Goal: Transaction & Acquisition: Subscribe to service/newsletter

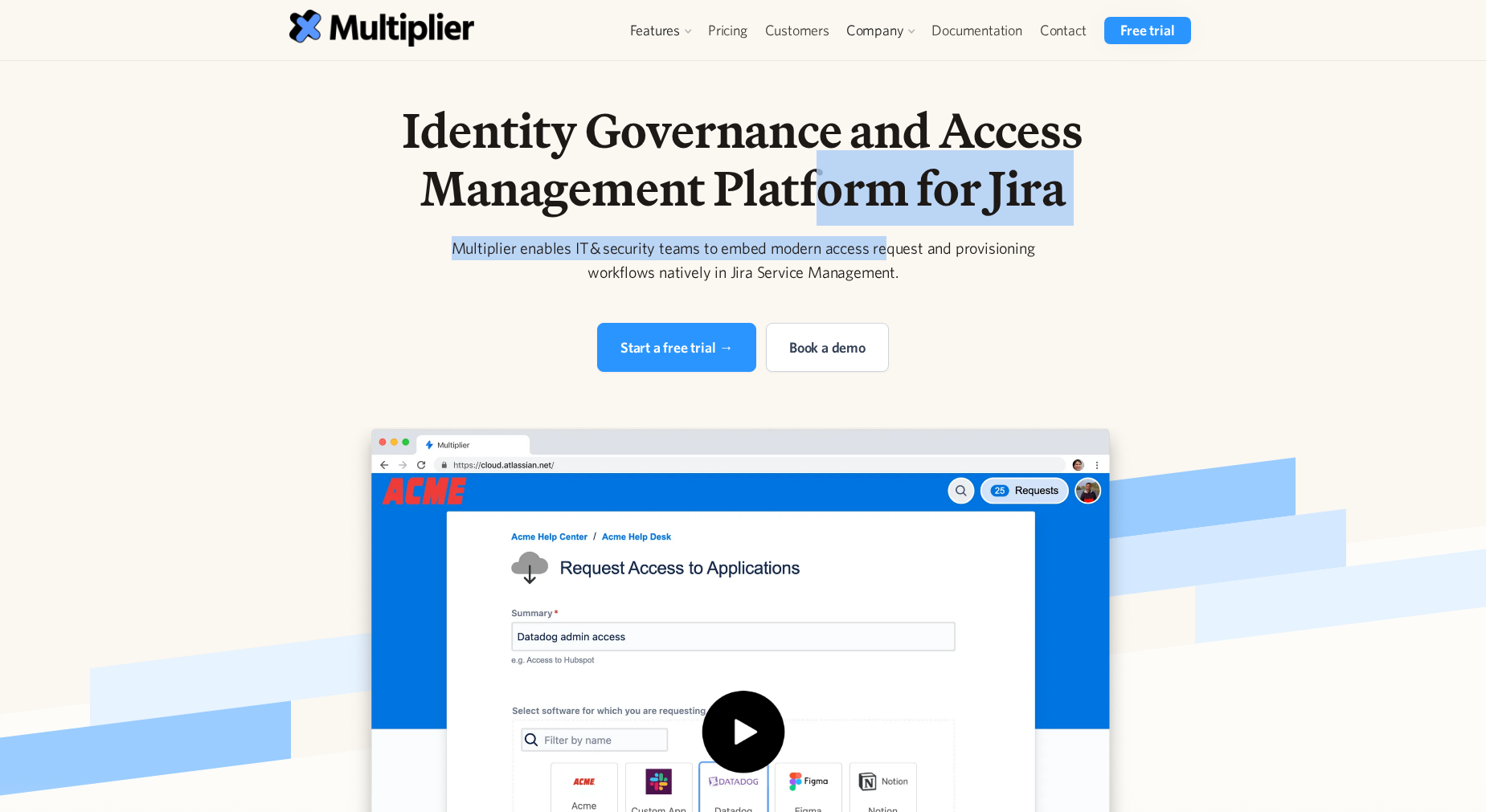
drag, startPoint x: 832, startPoint y: 214, endPoint x: 810, endPoint y: 202, distance: 25.1
click at [810, 202] on div "Identity Governance and Access Management Platform for Jira Multiplier enables …" at bounding box center [743, 236] width 823 height 271
click at [721, 26] on link "Pricing" at bounding box center [728, 30] width 57 height 28
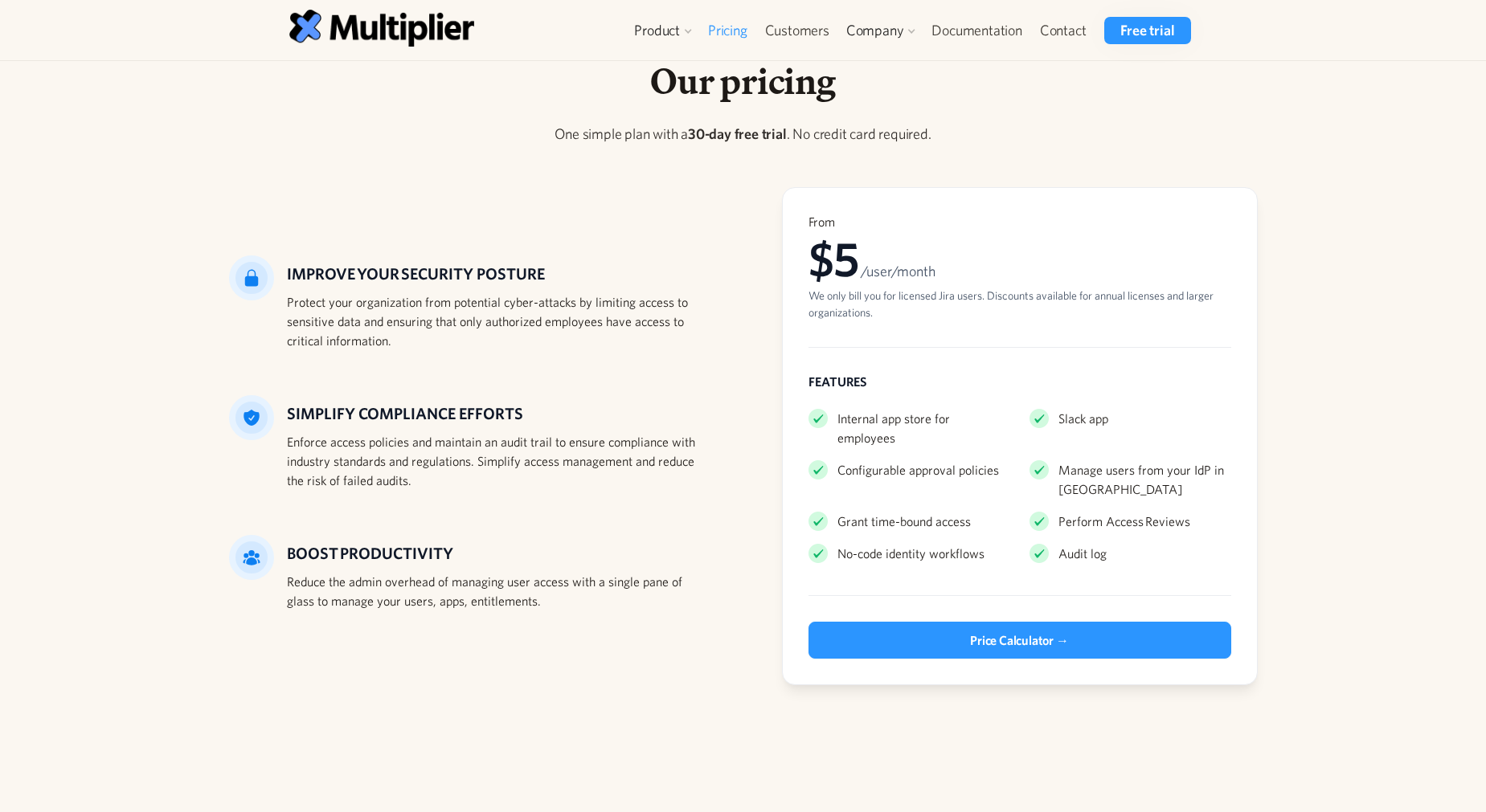
scroll to position [93, 0]
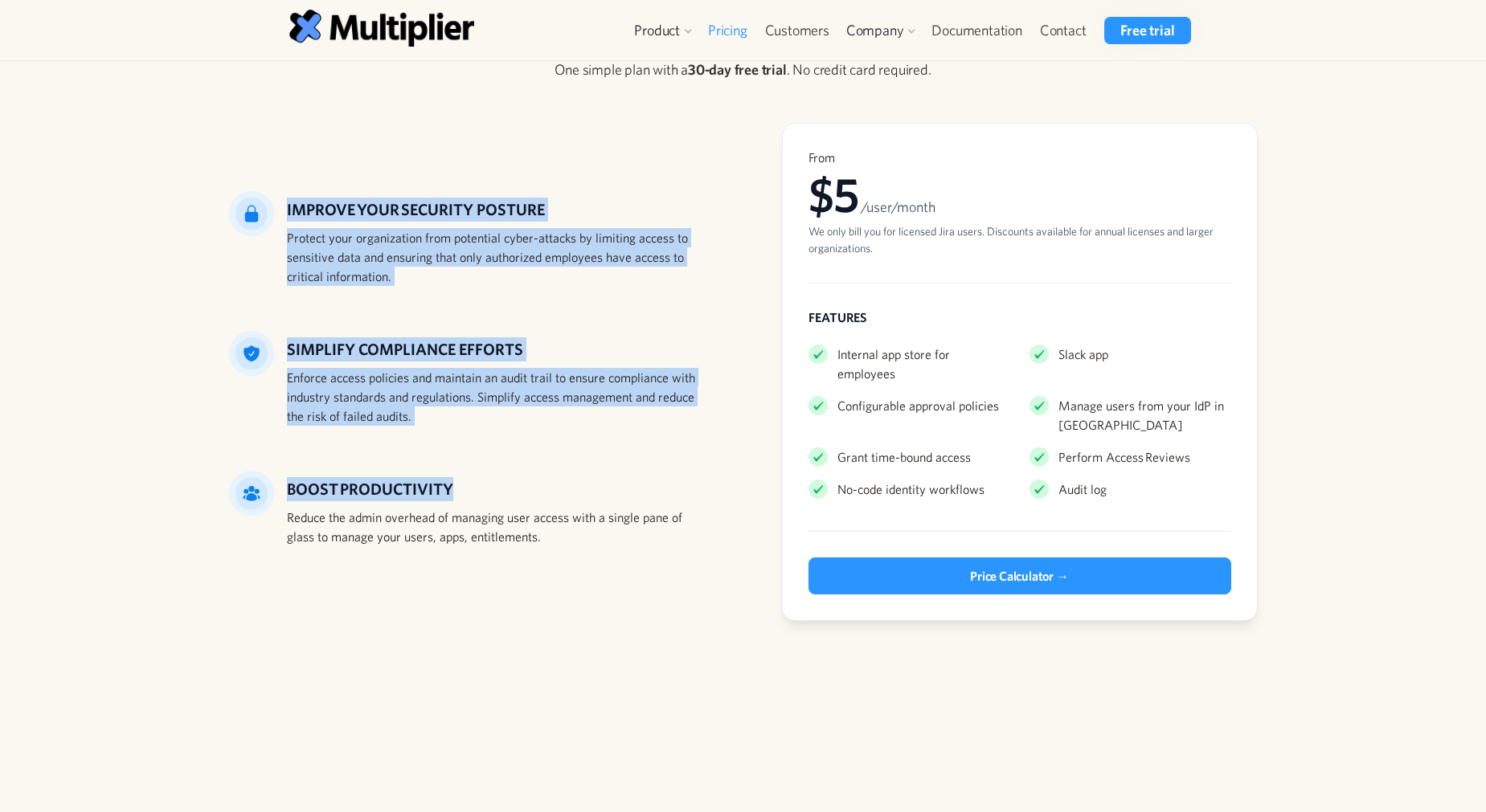
drag, startPoint x: 691, startPoint y: 472, endPoint x: 458, endPoint y: 144, distance: 402.3
click at [458, 144] on div "IMPROVE YOUR SECURITY POSTURE Protect your organization from potential cyber-at…" at bounding box center [743, 372] width 1029 height 498
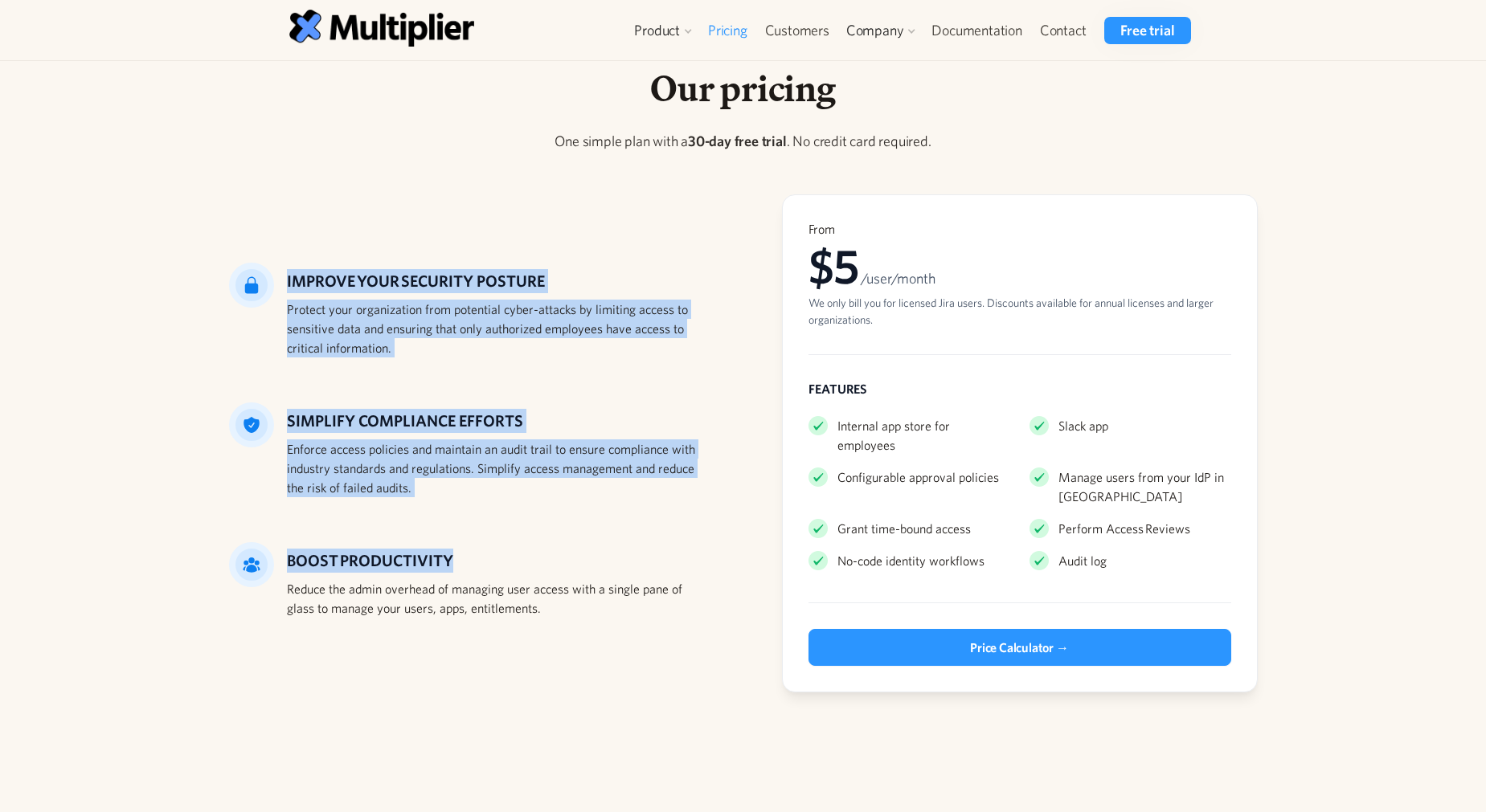
scroll to position [0, 0]
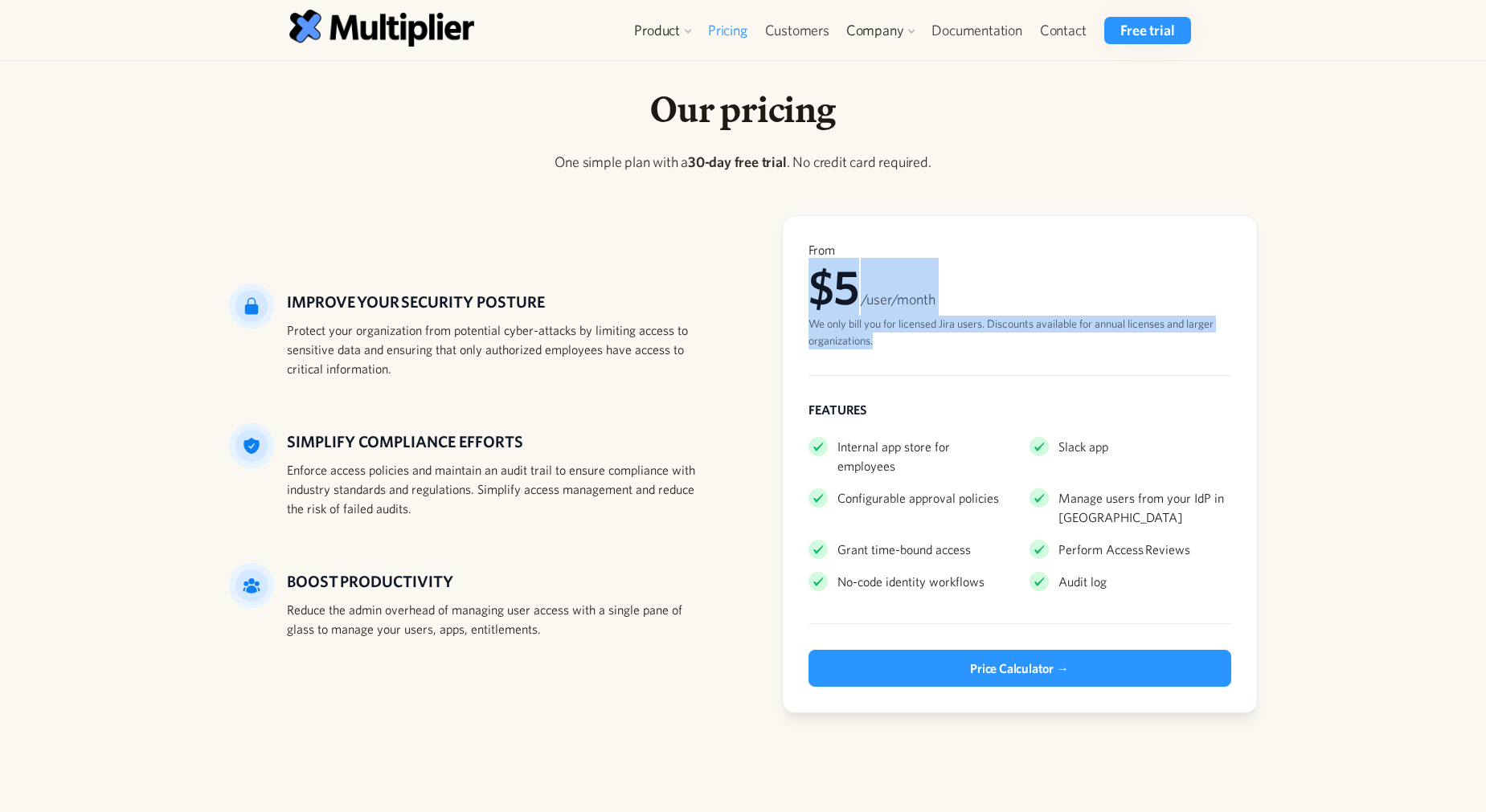
drag, startPoint x: 1044, startPoint y: 328, endPoint x: 1025, endPoint y: 243, distance: 87.1
click at [1025, 243] on div "From $5 /user/month We only bill you for licensed Jira users. Discounts availab…" at bounding box center [1020, 295] width 423 height 108
